Goal: Entertainment & Leisure: Consume media (video, audio)

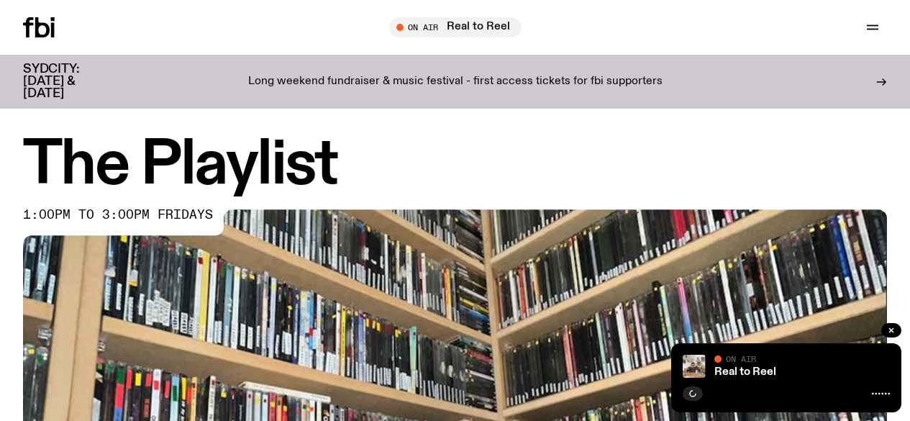
drag, startPoint x: 0, startPoint y: 0, endPoint x: 699, endPoint y: 31, distance: 700.0
click at [0, 0] on span "Tune in live" at bounding box center [0, 0] width 0 height 0
click at [691, 391] on icon "button" at bounding box center [693, 393] width 9 height 9
click at [692, 396] on icon "button" at bounding box center [693, 393] width 9 height 9
click at [690, 399] on button "button" at bounding box center [693, 393] width 20 height 14
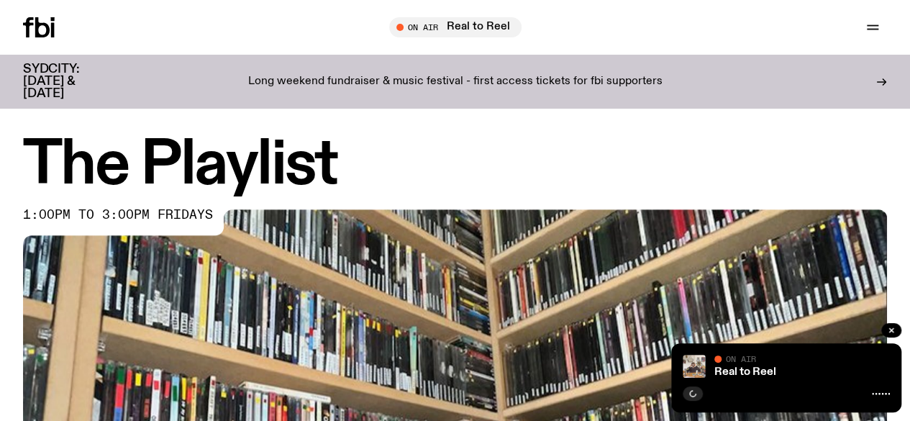
click at [608, 140] on h1 "The Playlist" at bounding box center [455, 166] width 864 height 58
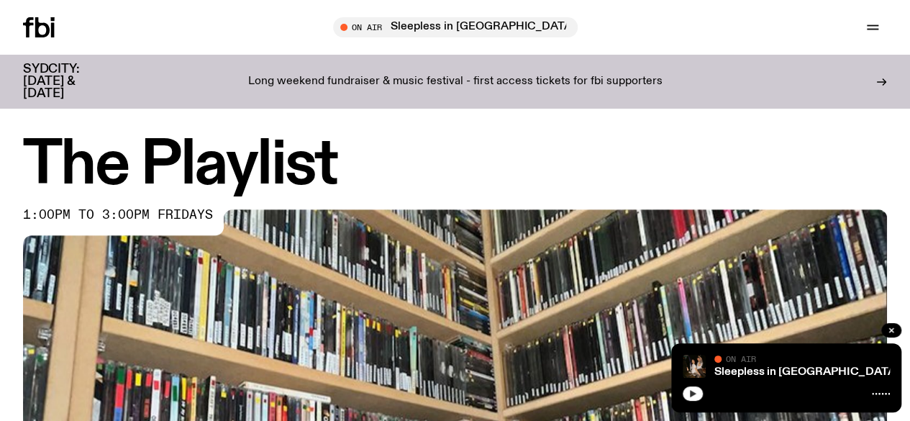
click at [694, 390] on icon "button" at bounding box center [693, 393] width 9 height 9
click at [484, 140] on h1 "The Playlist" at bounding box center [455, 166] width 864 height 58
